Goal: Task Accomplishment & Management: Use online tool/utility

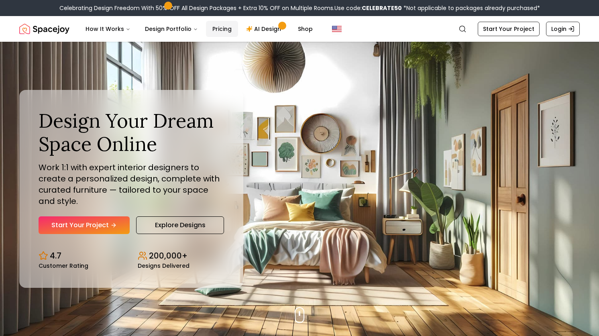
click at [219, 27] on link "Pricing" at bounding box center [222, 29] width 32 height 16
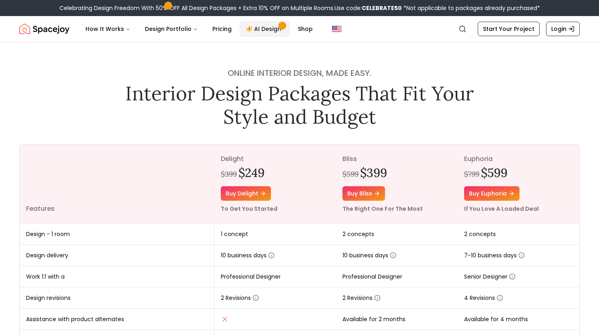
click at [258, 26] on link "AI Design" at bounding box center [265, 29] width 50 height 16
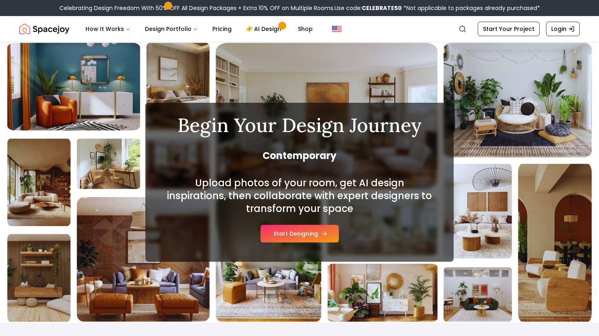
click at [292, 233] on button "Start Designing" at bounding box center [299, 234] width 78 height 18
